Goal: Task Accomplishment & Management: Use online tool/utility

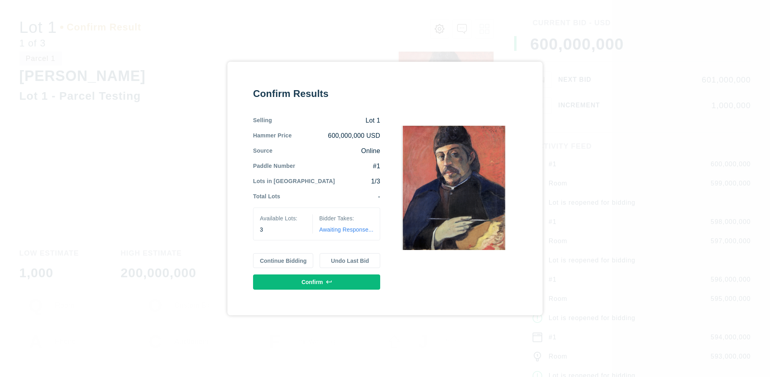
click at [283, 261] on button "Continue Bidding" at bounding box center [283, 260] width 61 height 15
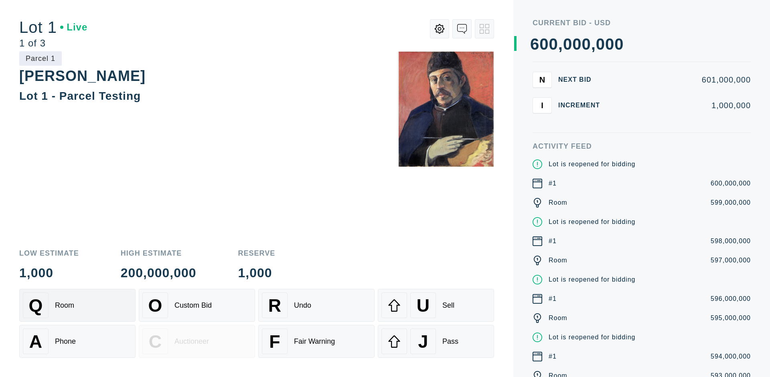
click at [77, 305] on div "Q Room" at bounding box center [77, 306] width 109 height 26
